Goal: Check status: Check status

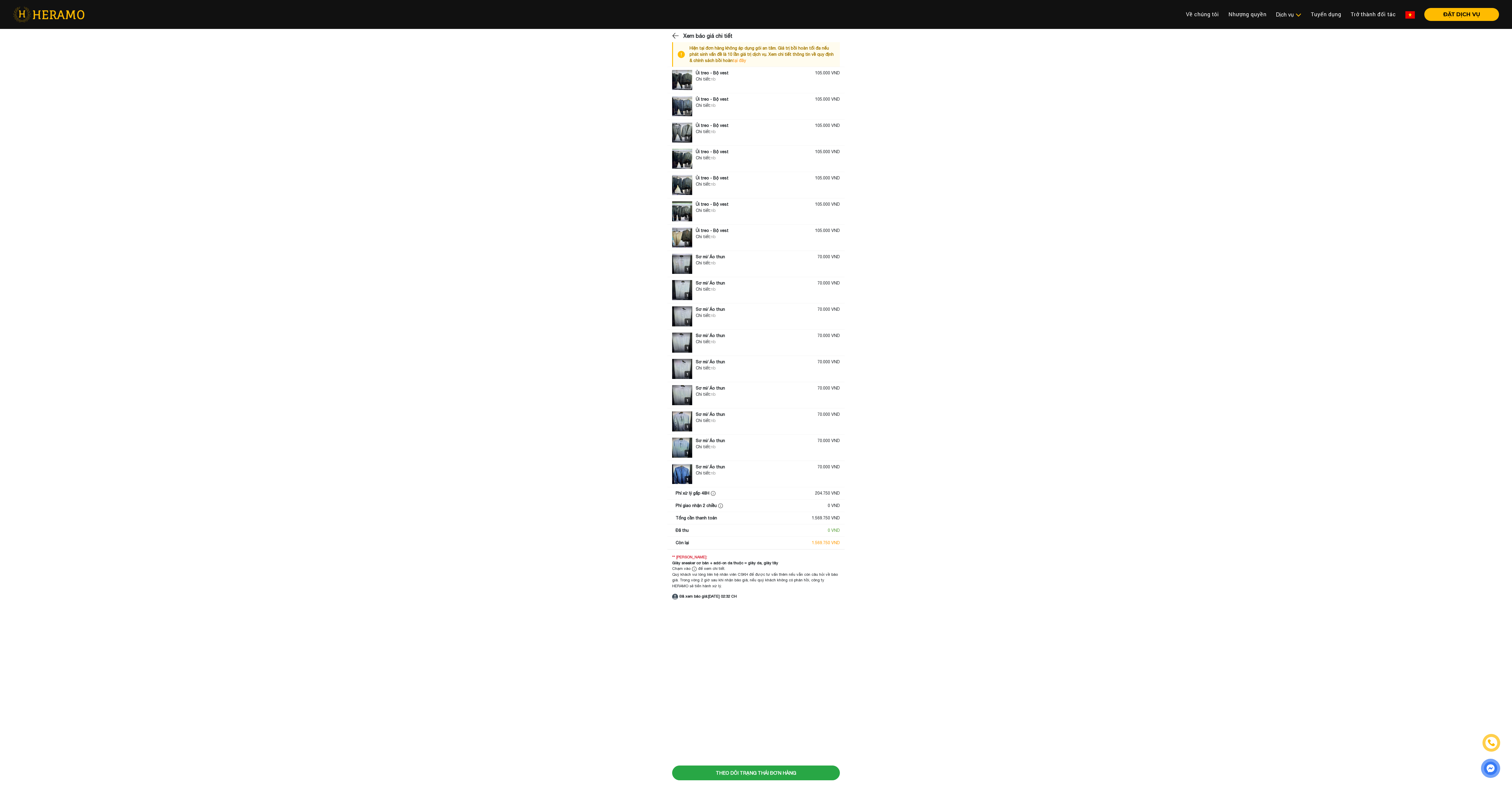
click at [1349, 323] on main "Xem báo giá chi tiết Hiện tại đơn hàng không áp dụng gói an tâm. Giá trị bồi ho…" at bounding box center [756, 316] width 1512 height 568
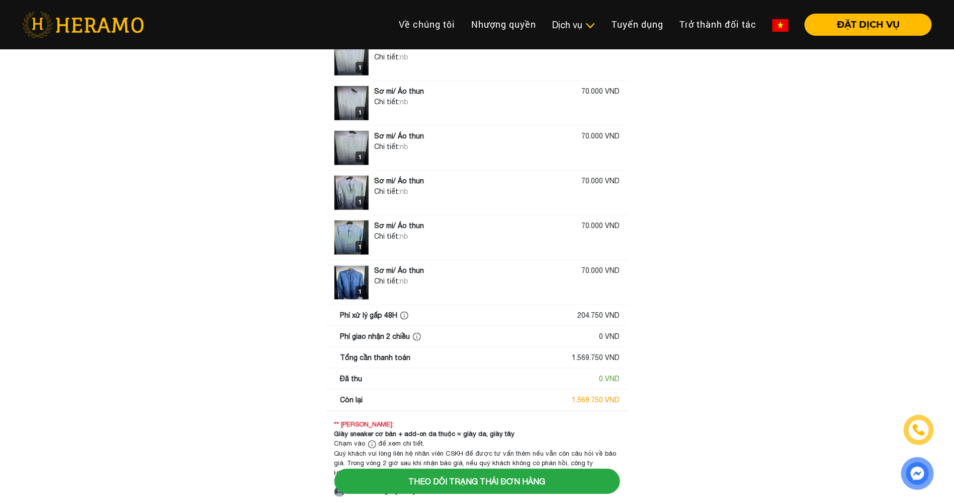
scroll to position [555, 0]
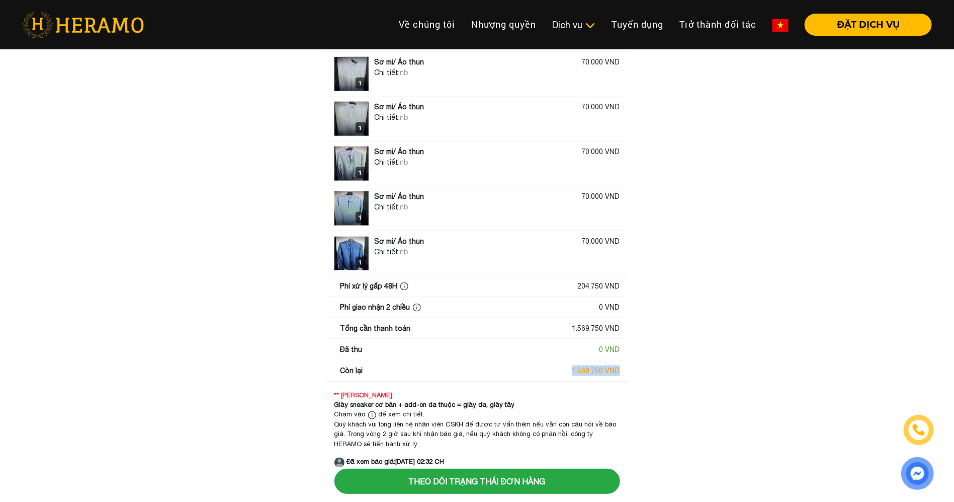
drag, startPoint x: 580, startPoint y: 368, endPoint x: 626, endPoint y: 373, distance: 46.5
click at [626, 373] on div "Còn lại 1.569.750 VND" at bounding box center [478, 370] width 302 height 21
copy div "1.569.750 VND"
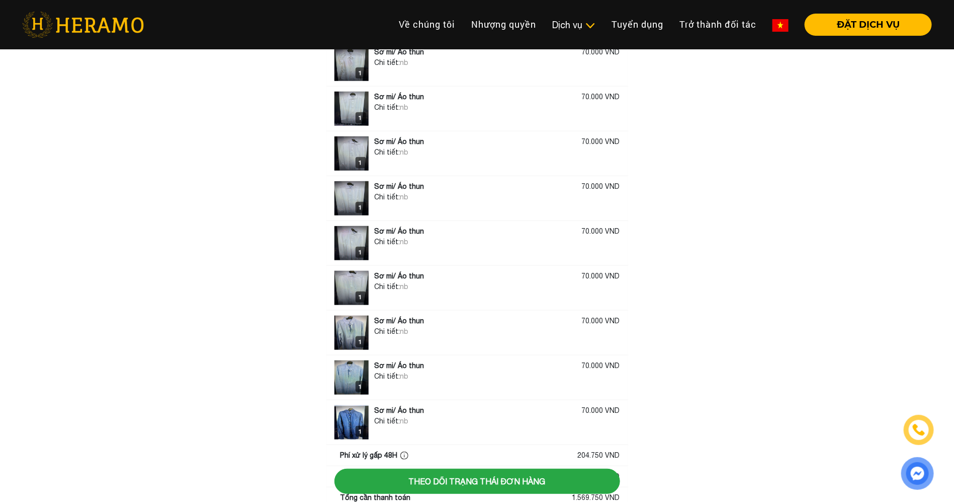
scroll to position [404, 0]
